Goal: Transaction & Acquisition: Purchase product/service

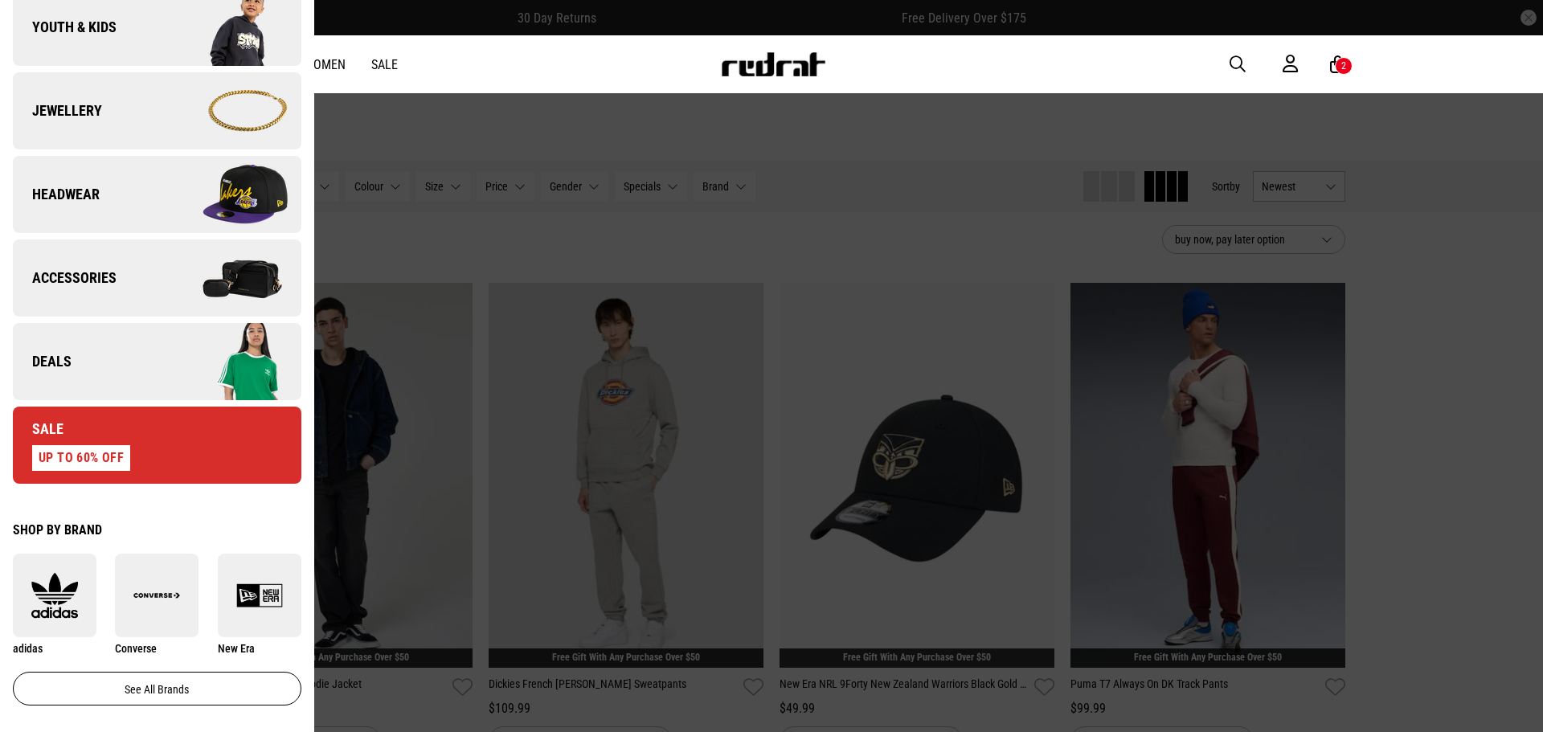
scroll to position [563, 0]
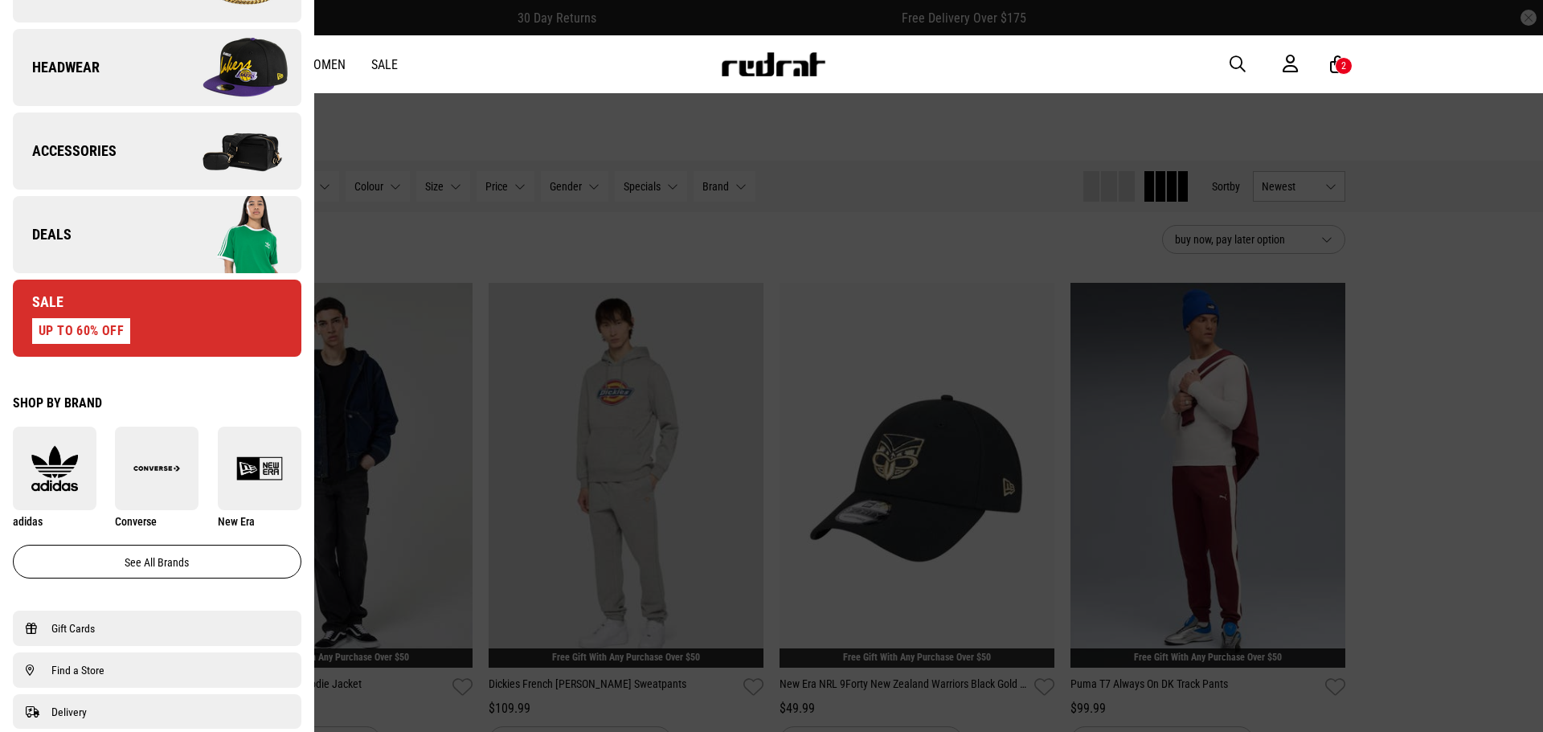
click at [133, 236] on link "Deals" at bounding box center [157, 234] width 289 height 77
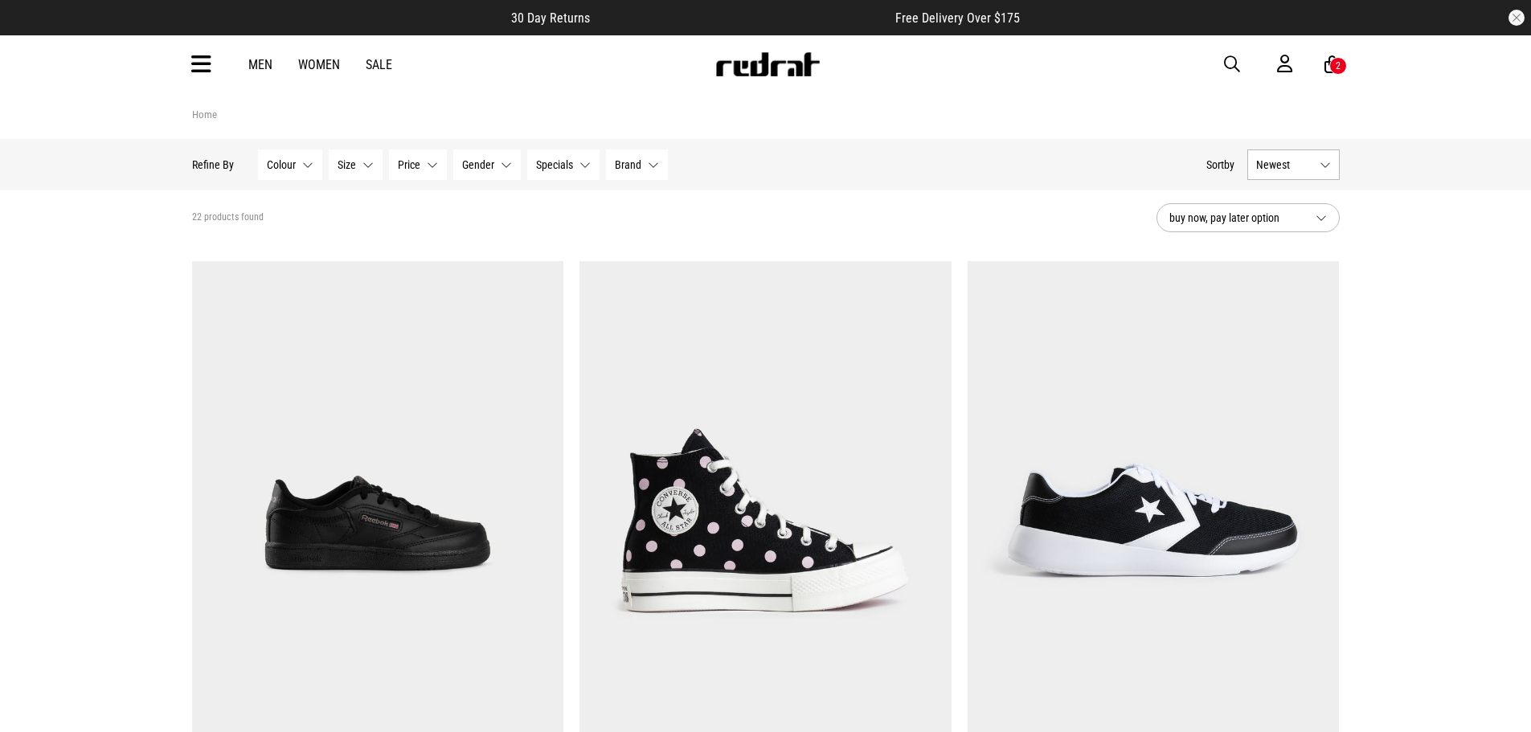
click at [1329, 68] on div "2" at bounding box center [1338, 66] width 18 height 18
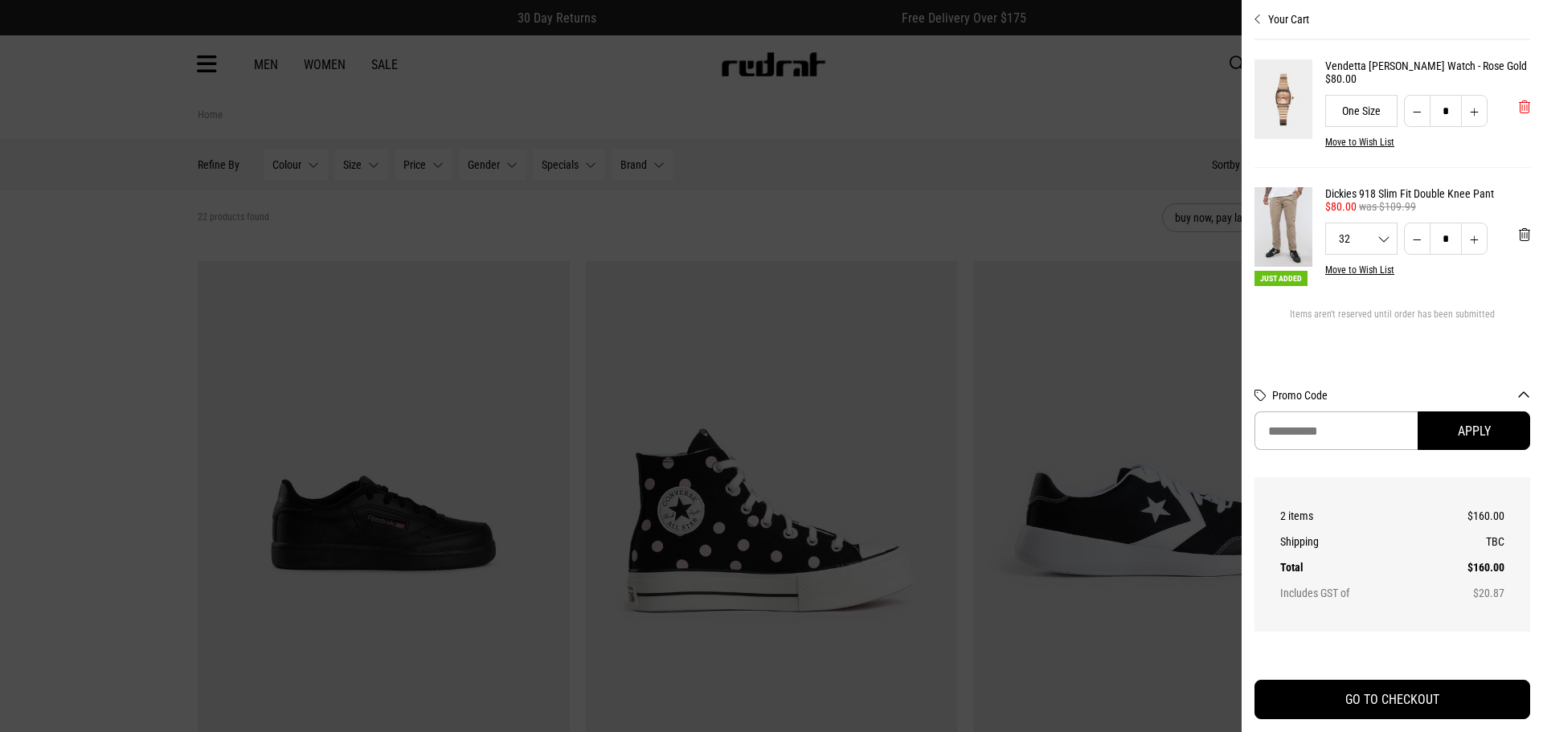
click at [1527, 115] on span "'Remove from cart" at bounding box center [1524, 107] width 11 height 15
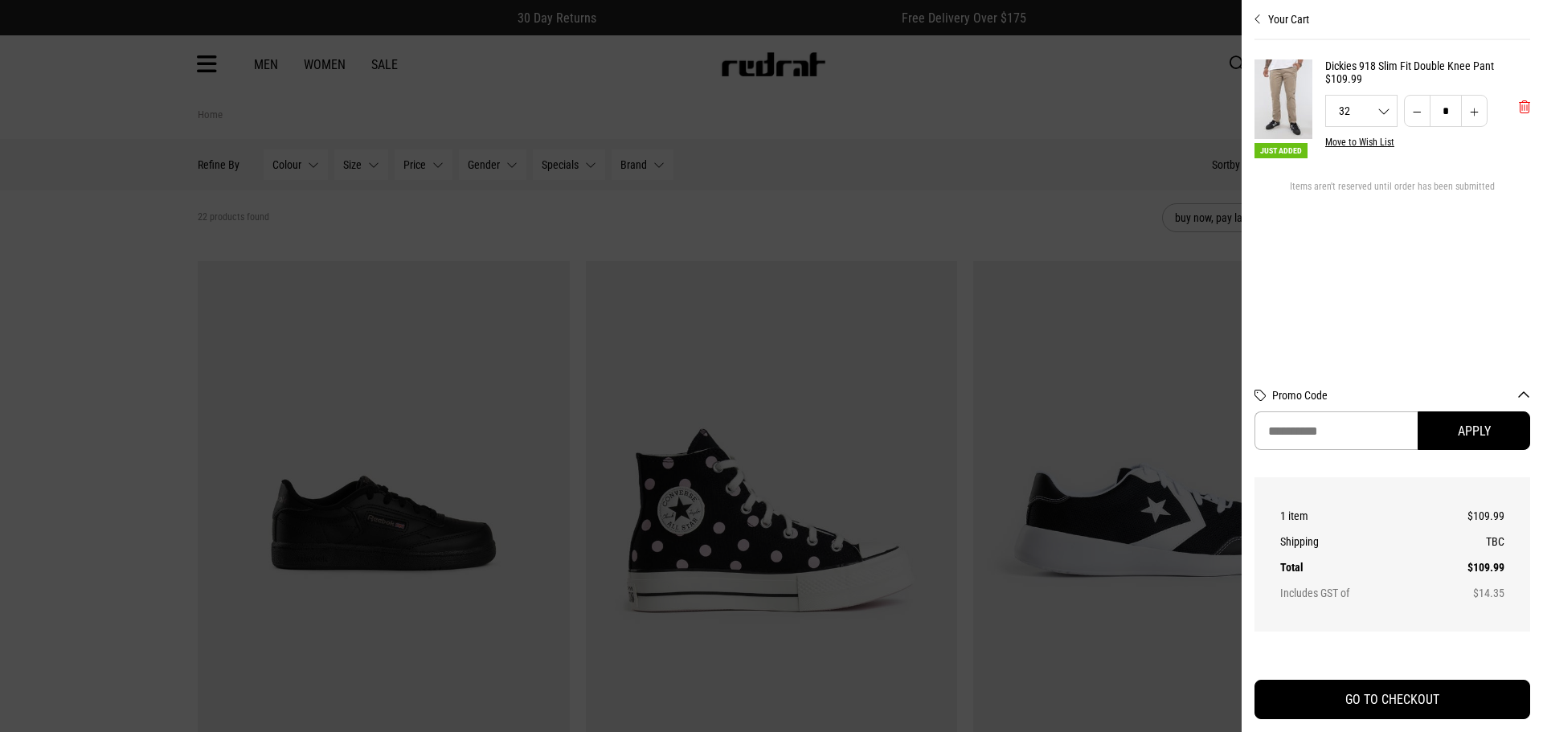
click at [1527, 112] on span "'Remove from cart" at bounding box center [1524, 107] width 11 height 15
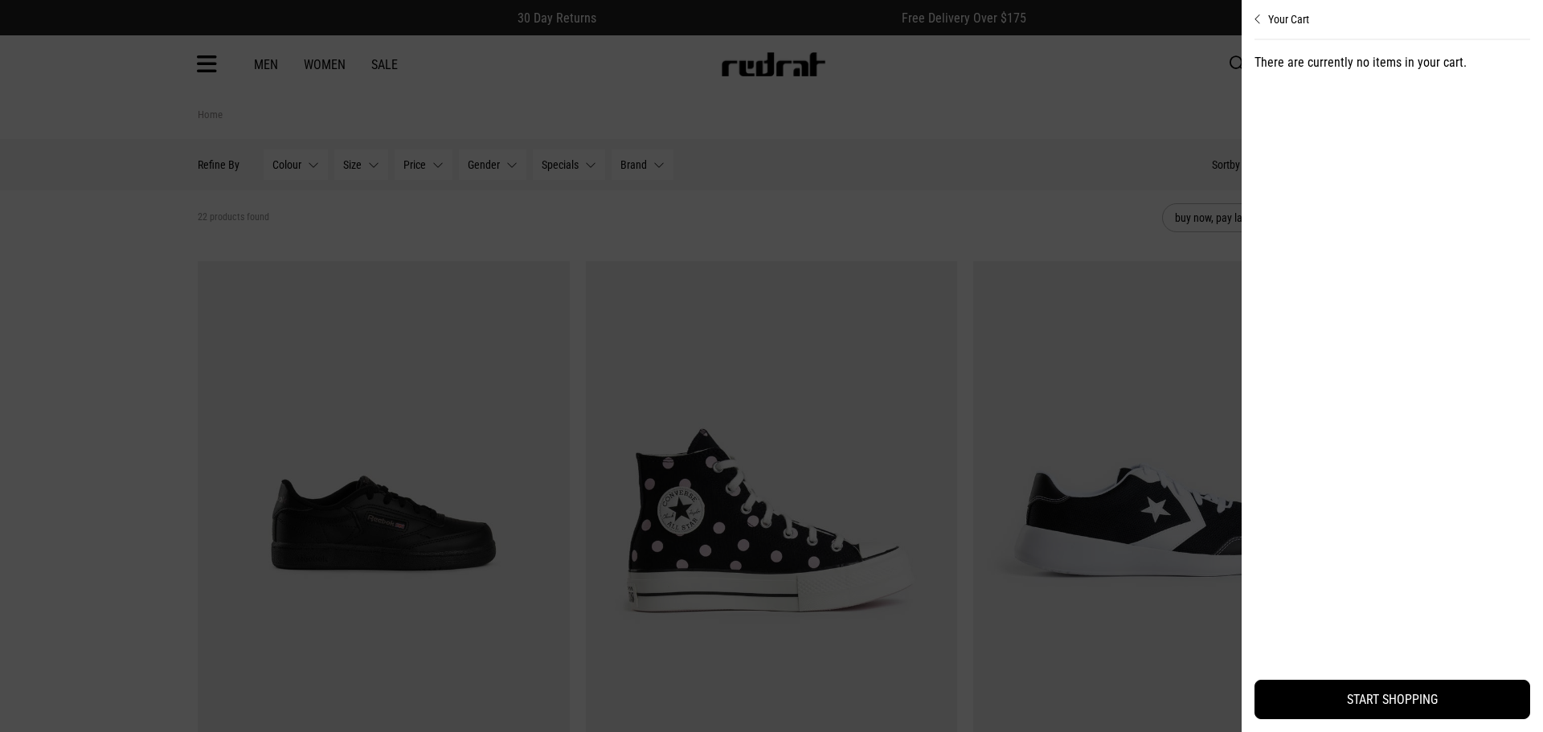
click at [122, 248] on div at bounding box center [771, 366] width 1543 height 732
